Goal: Information Seeking & Learning: Learn about a topic

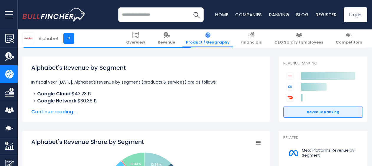
scroll to position [88, 0]
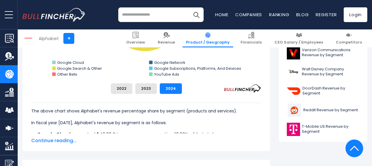
scroll to position [265, 0]
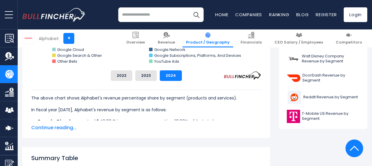
click at [57, 126] on span "Continue reading..." at bounding box center [146, 127] width 230 height 7
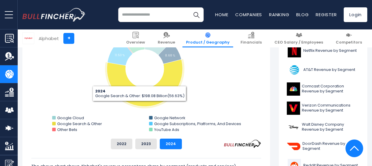
scroll to position [206, 0]
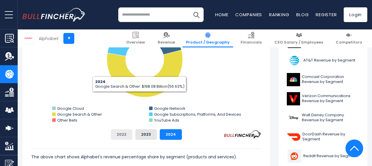
click at [121, 136] on button "2022" at bounding box center [121, 134] width 21 height 11
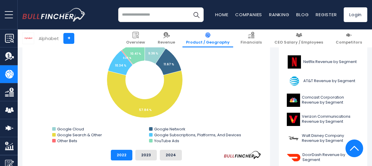
scroll to position [177, 0]
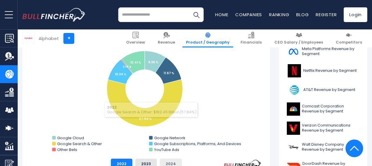
click at [171, 164] on button "2024" at bounding box center [171, 164] width 22 height 11
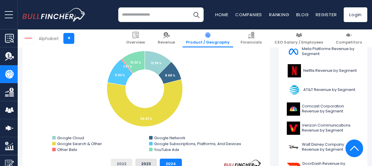
click at [123, 160] on button "2022" at bounding box center [121, 164] width 21 height 11
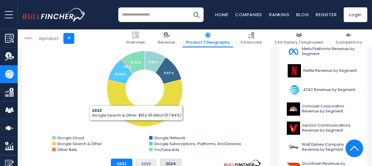
click at [143, 162] on button "2023" at bounding box center [145, 164] width 21 height 11
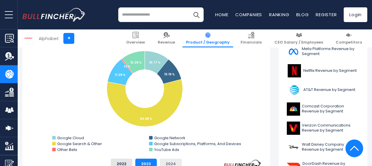
click at [172, 160] on button "2024" at bounding box center [171, 164] width 22 height 11
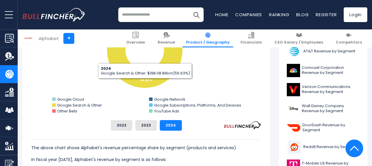
scroll to position [206, 0]
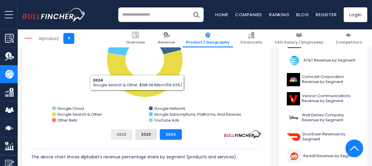
click at [120, 135] on button "2022" at bounding box center [121, 134] width 21 height 11
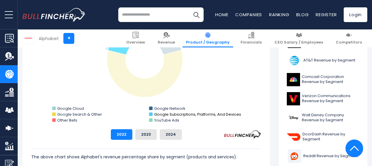
scroll to position [177, 0]
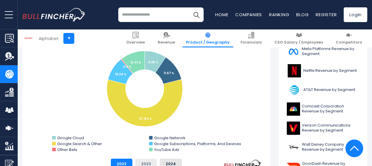
click at [146, 161] on button "2023" at bounding box center [145, 164] width 21 height 11
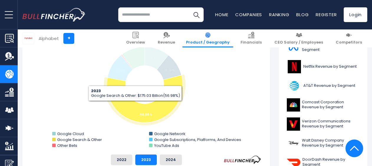
scroll to position [206, 0]
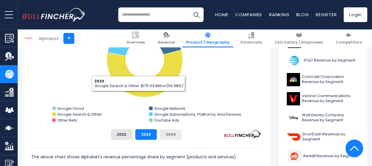
click at [175, 132] on button "2024" at bounding box center [171, 134] width 22 height 11
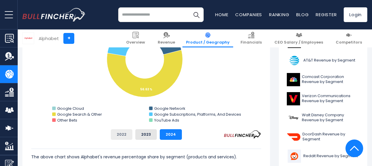
click at [122, 136] on button "2022" at bounding box center [121, 134] width 21 height 11
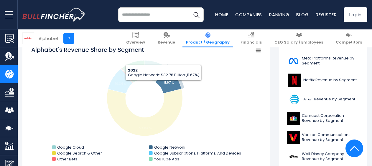
scroll to position [177, 0]
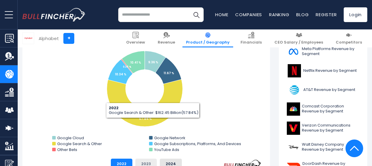
click at [143, 165] on button "2023" at bounding box center [145, 164] width 21 height 11
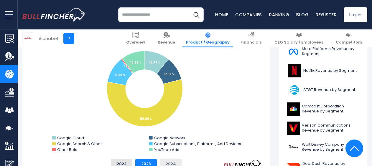
click at [169, 163] on button "2024" at bounding box center [171, 164] width 22 height 11
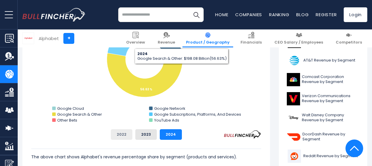
drag, startPoint x: 124, startPoint y: 134, endPoint x: 130, endPoint y: 130, distance: 7.7
click at [124, 134] on button "2022" at bounding box center [121, 134] width 21 height 11
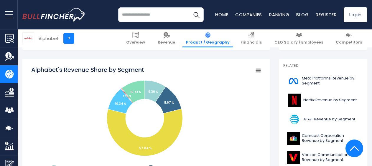
scroll to position [206, 0]
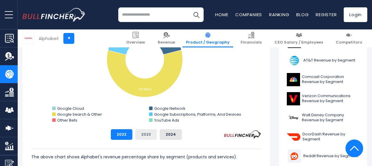
click at [145, 137] on button "2023" at bounding box center [145, 134] width 21 height 11
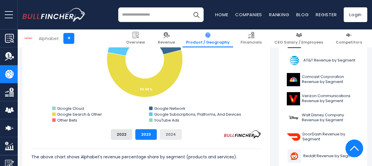
click at [167, 136] on button "2024" at bounding box center [171, 134] width 22 height 11
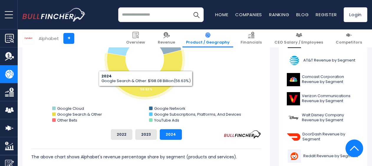
drag, startPoint x: 131, startPoint y: 155, endPoint x: 124, endPoint y: 164, distance: 11.5
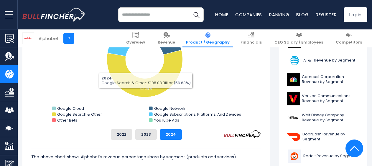
drag, startPoint x: 124, startPoint y: 164, endPoint x: 105, endPoint y: 141, distance: 29.5
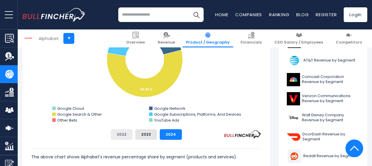
click at [122, 134] on button "2022" at bounding box center [121, 134] width 21 height 11
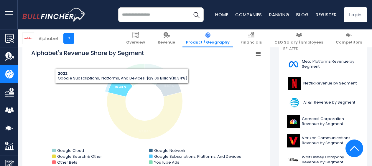
scroll to position [177, 0]
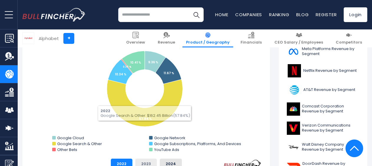
click at [143, 163] on button "2023" at bounding box center [145, 164] width 21 height 11
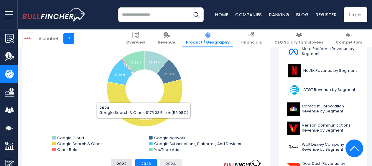
click at [175, 164] on button "2024" at bounding box center [171, 164] width 22 height 11
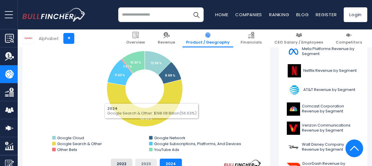
click at [147, 162] on button "2023" at bounding box center [145, 164] width 21 height 11
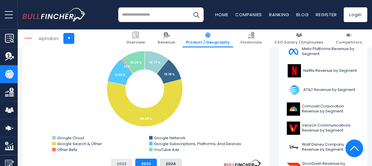
click at [122, 162] on button "2022" at bounding box center [121, 164] width 21 height 11
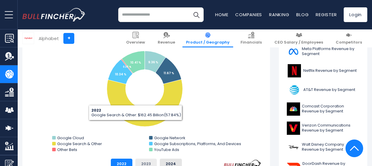
click at [150, 162] on button "2023" at bounding box center [145, 164] width 21 height 11
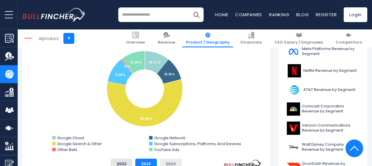
click at [175, 163] on button "2024" at bounding box center [171, 164] width 22 height 11
